Goal: Find contact information: Find contact information

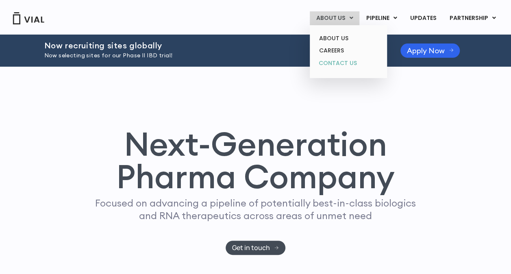
click at [350, 65] on link "CONTACT US" at bounding box center [347, 63] width 71 height 13
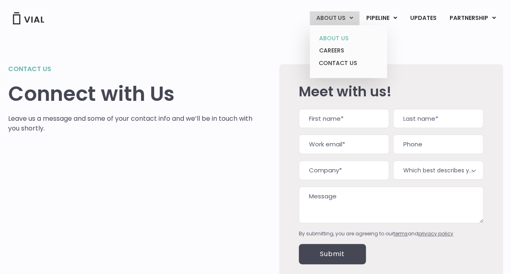
click at [341, 36] on link "ABOUT US" at bounding box center [347, 38] width 71 height 13
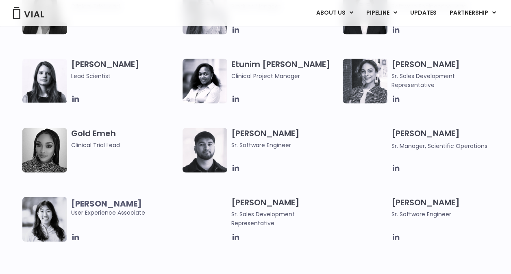
scroll to position [731, 0]
